Goal: Learn about a topic: Learn about a topic

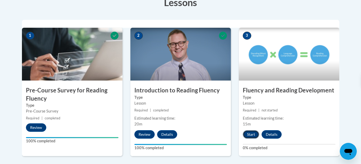
click at [249, 136] on button "Start" at bounding box center [250, 134] width 16 height 8
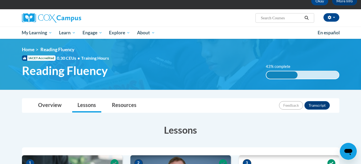
scroll to position [29, 0]
